Goal: Transaction & Acquisition: Purchase product/service

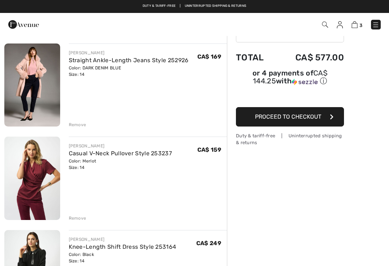
scroll to position [50, 0]
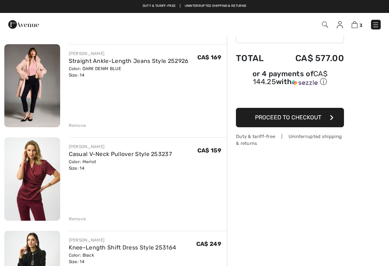
click at [78, 127] on div "Remove" at bounding box center [78, 125] width 18 height 6
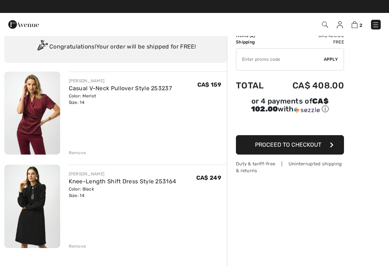
scroll to position [0, 0]
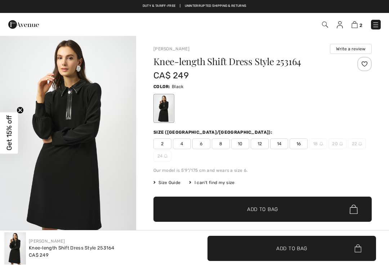
checkbox input "true"
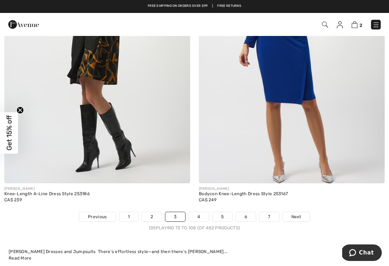
scroll to position [5627, 0]
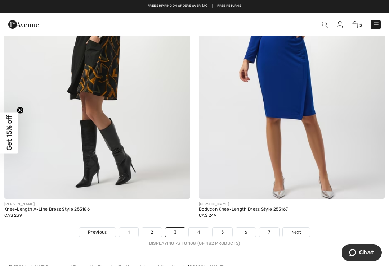
click at [199, 229] on link "4" at bounding box center [199, 232] width 20 height 9
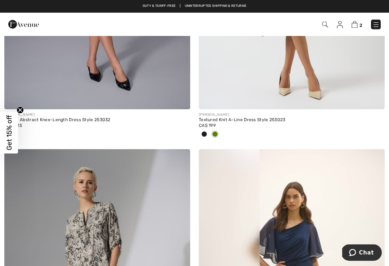
scroll to position [909, 0]
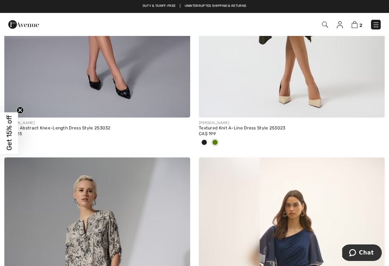
click at [327, 25] on img at bounding box center [325, 25] width 6 height 6
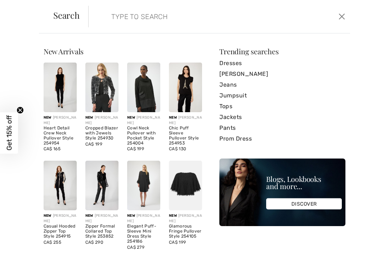
click at [229, 86] on link "Jeans" at bounding box center [282, 85] width 126 height 11
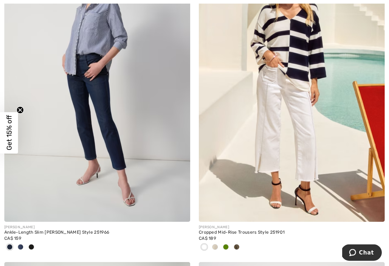
scroll to position [4128, 0]
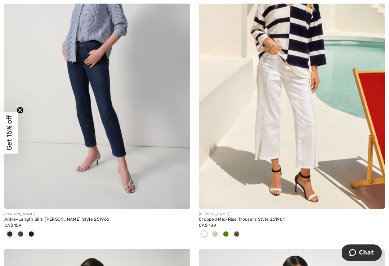
click at [137, 137] on img at bounding box center [97, 70] width 186 height 279
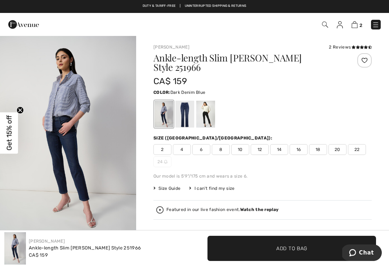
click at [283, 144] on span "14" at bounding box center [279, 149] width 18 height 11
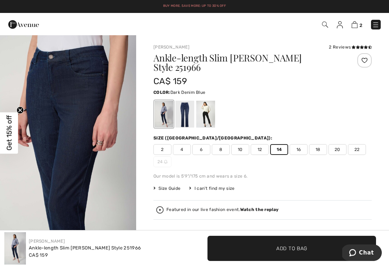
scroll to position [615, 0]
click at [296, 252] on span "Add to Bag" at bounding box center [291, 249] width 31 height 8
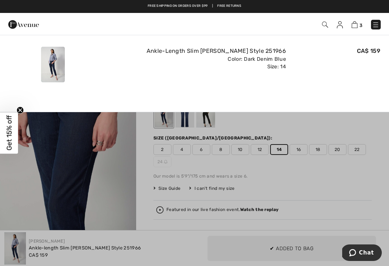
scroll to position [0, 0]
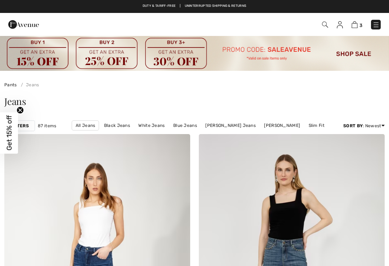
checkbox input "true"
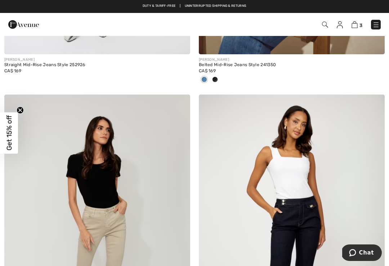
scroll to position [5144, 0]
